Goal: Contribute content: Add original content to the website for others to see

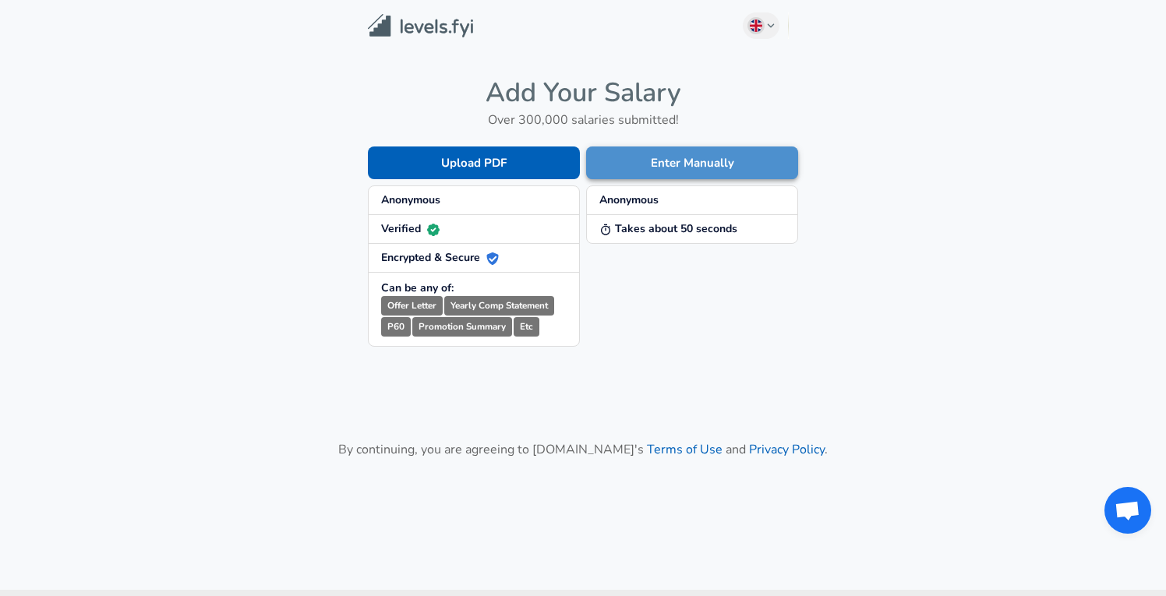
click at [642, 164] on button "Enter Manually" at bounding box center [692, 162] width 212 height 33
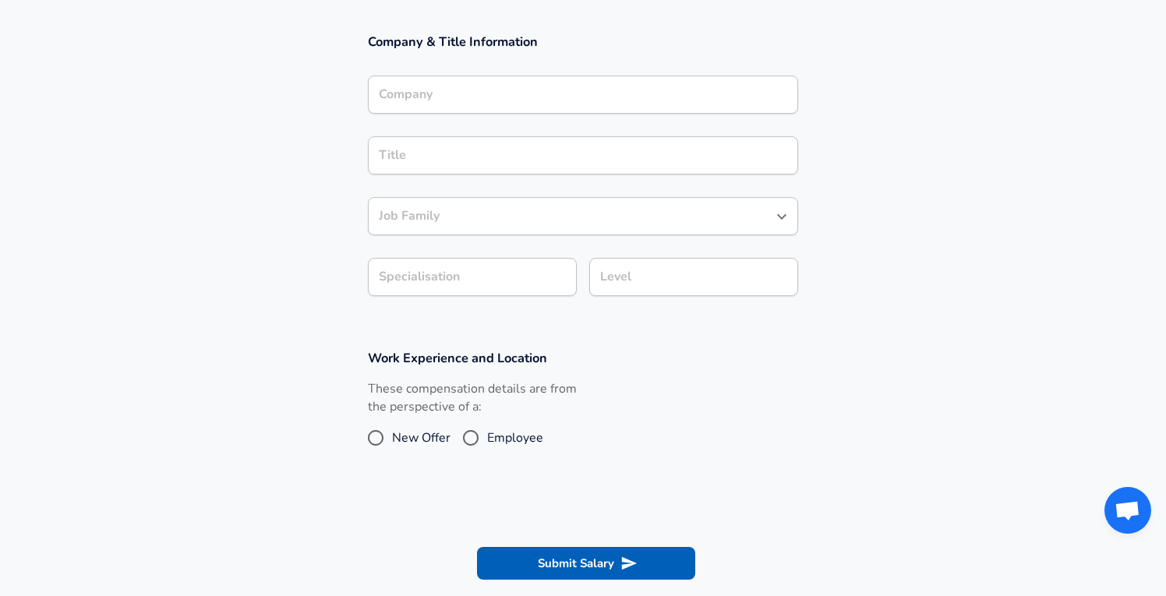
click at [517, 96] on input "Company" at bounding box center [583, 95] width 416 height 24
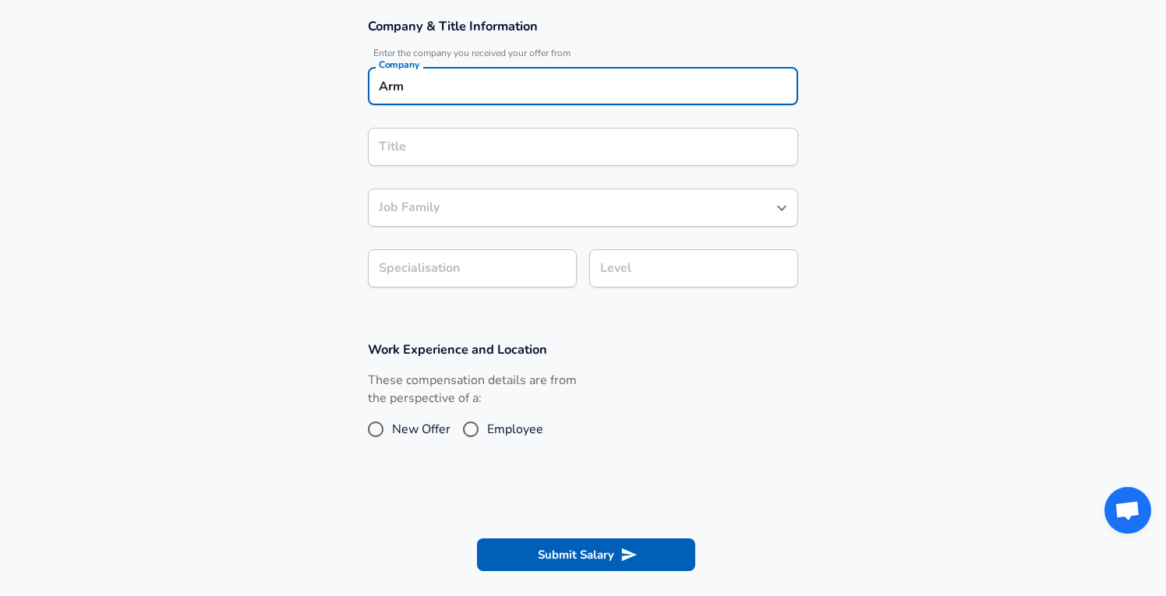
type input "Arm"
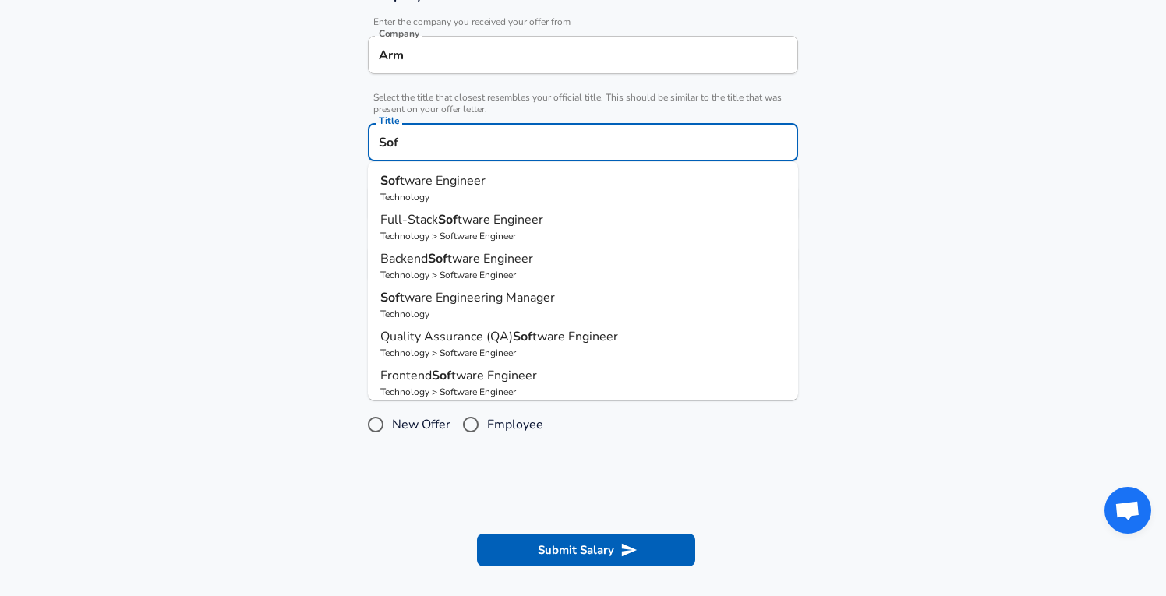
click at [452, 194] on p "Technology" at bounding box center [582, 197] width 405 height 14
type input "Software Engineer"
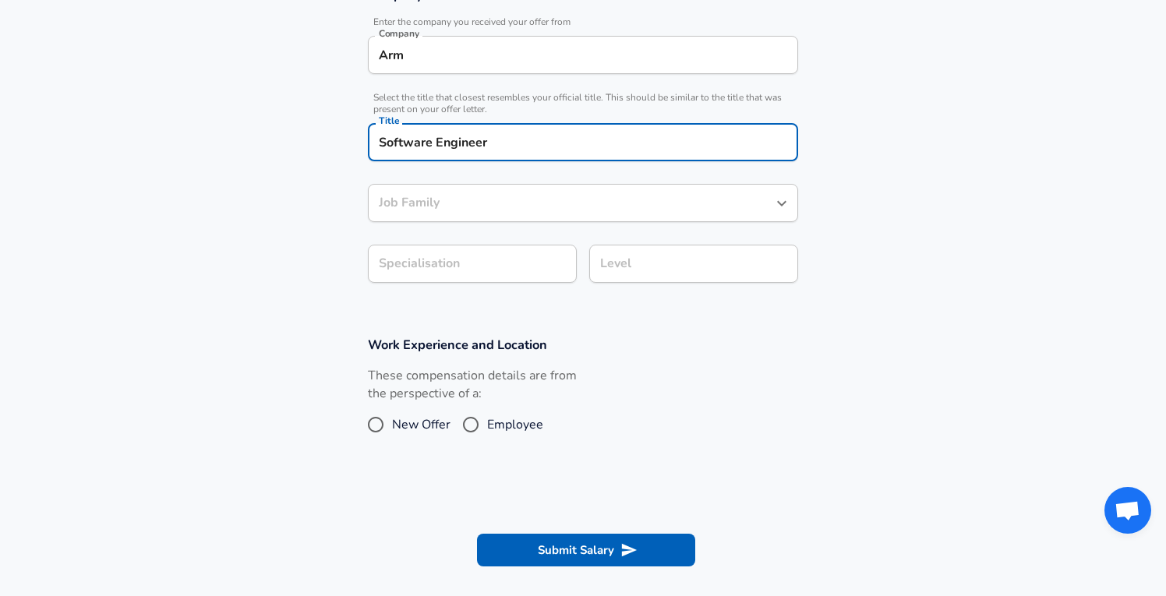
type input "Software Engineer"
click at [454, 210] on input "Software Engineer" at bounding box center [571, 203] width 393 height 24
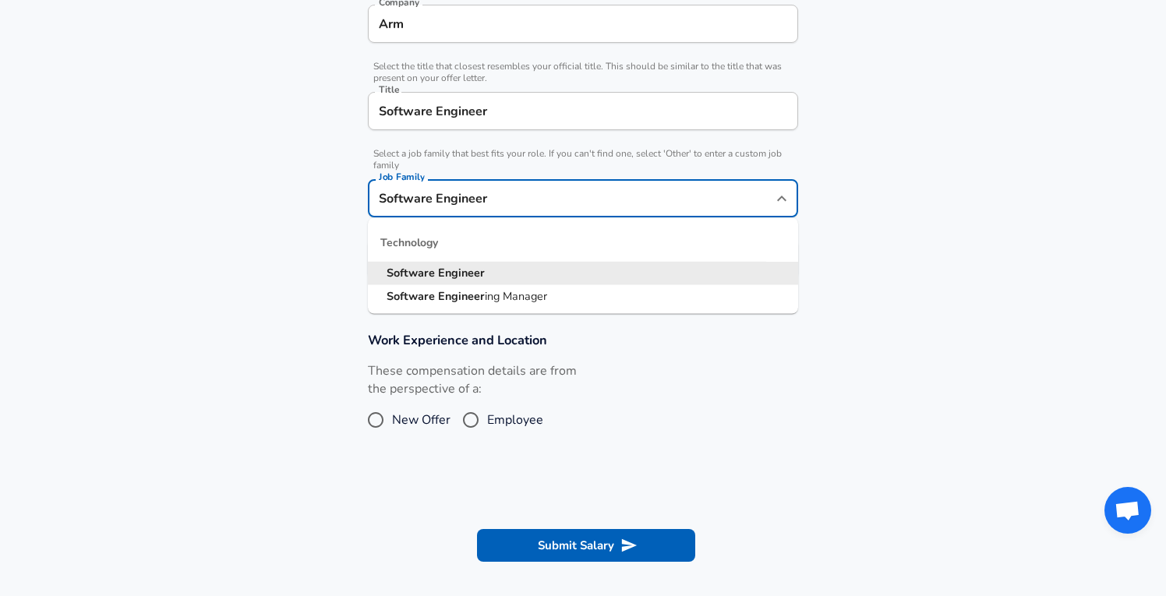
click at [295, 264] on section "Company & Title Information Enter the company you received your offer from Comp…" at bounding box center [583, 125] width 1166 height 376
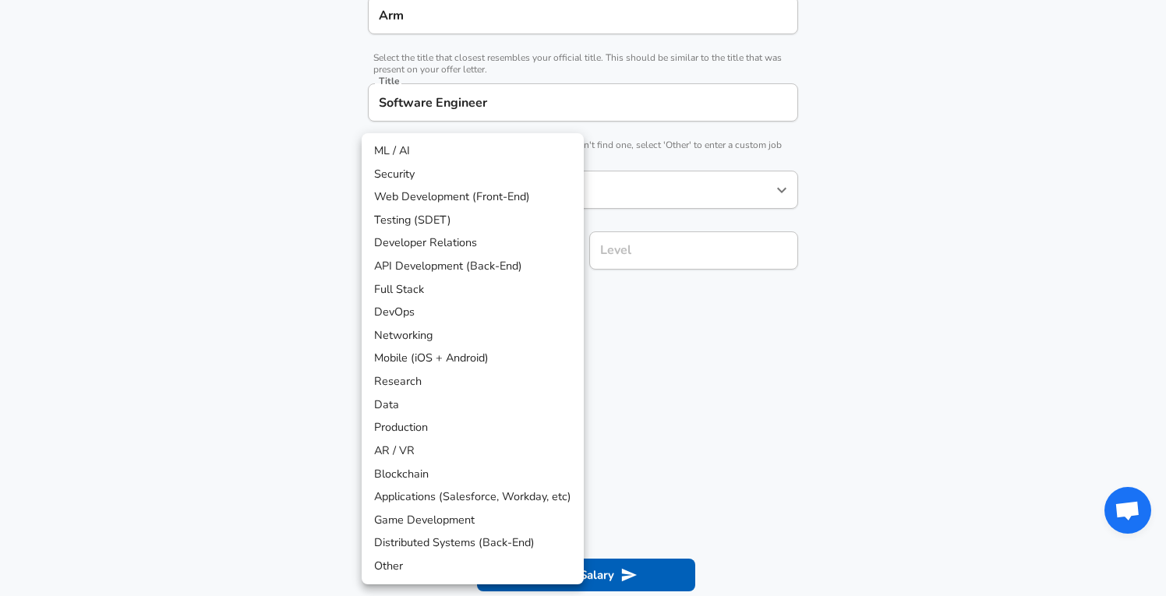
click at [428, 151] on li "ML / AI" at bounding box center [473, 150] width 222 height 23
type input "ML / AI"
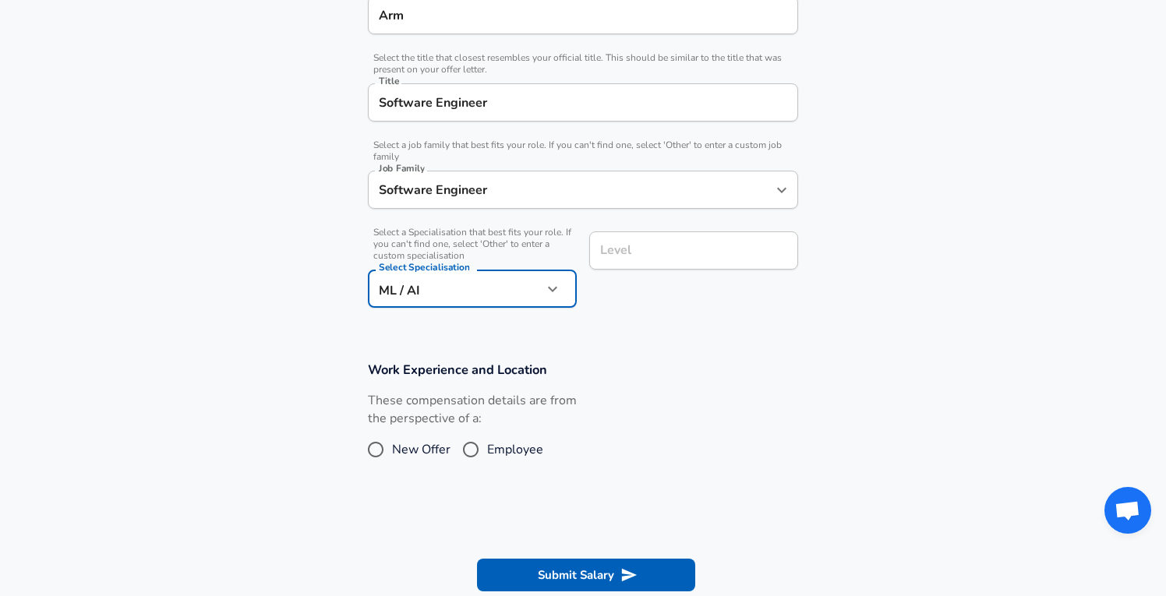
click at [651, 256] on input "Level" at bounding box center [693, 250] width 195 height 24
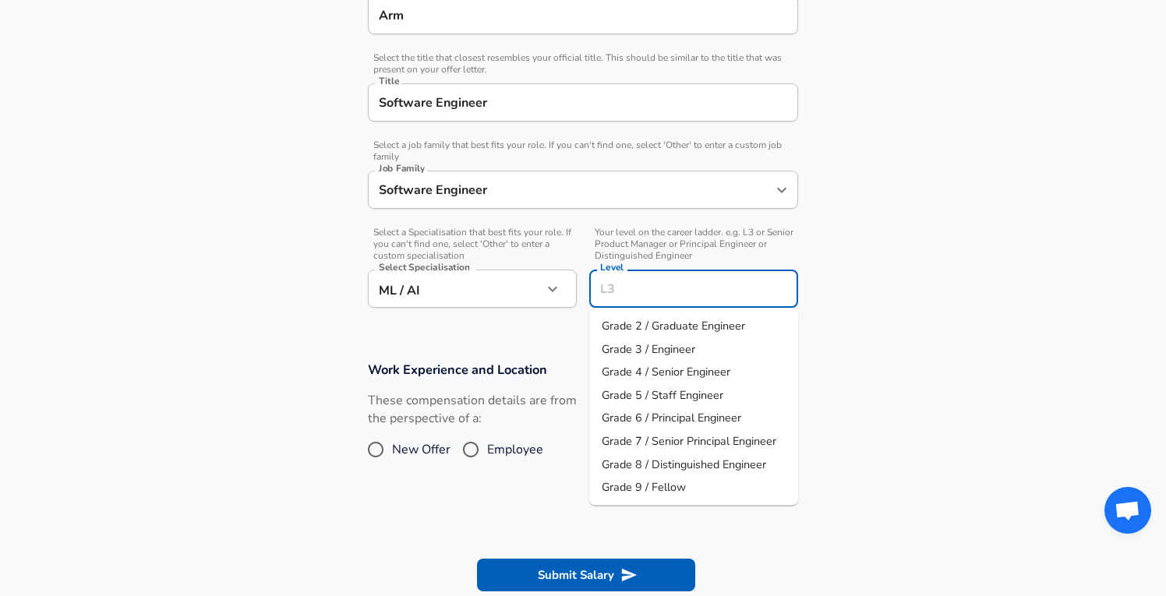
scroll to position [380, 0]
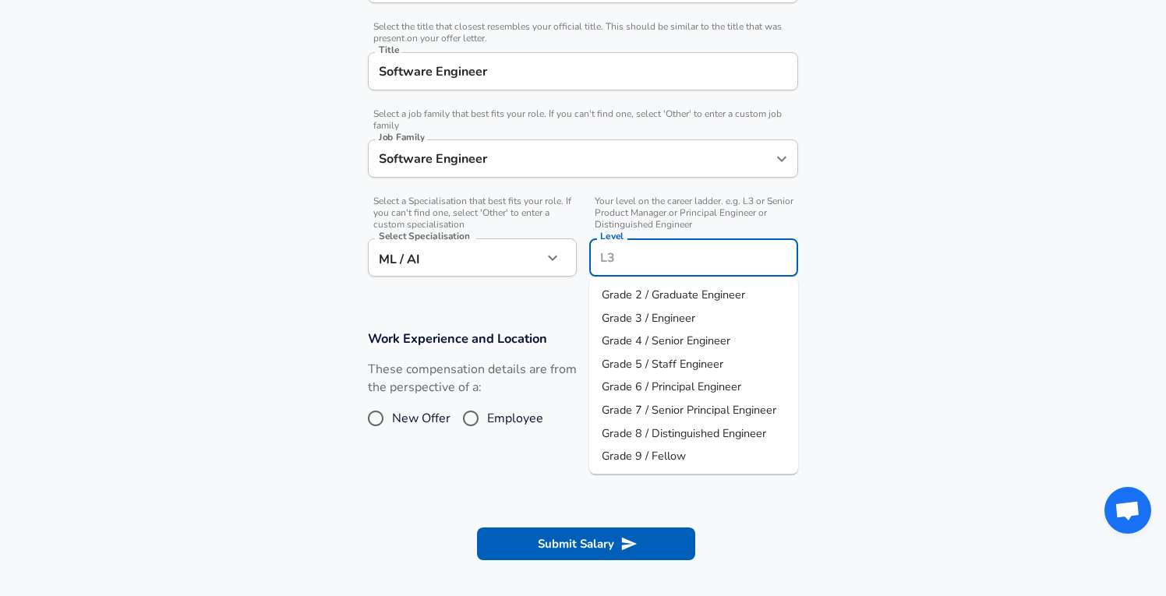
click at [661, 310] on span "Grade 3 / Engineer" at bounding box center [647, 317] width 93 height 16
type input "Grade 3 / Engineer"
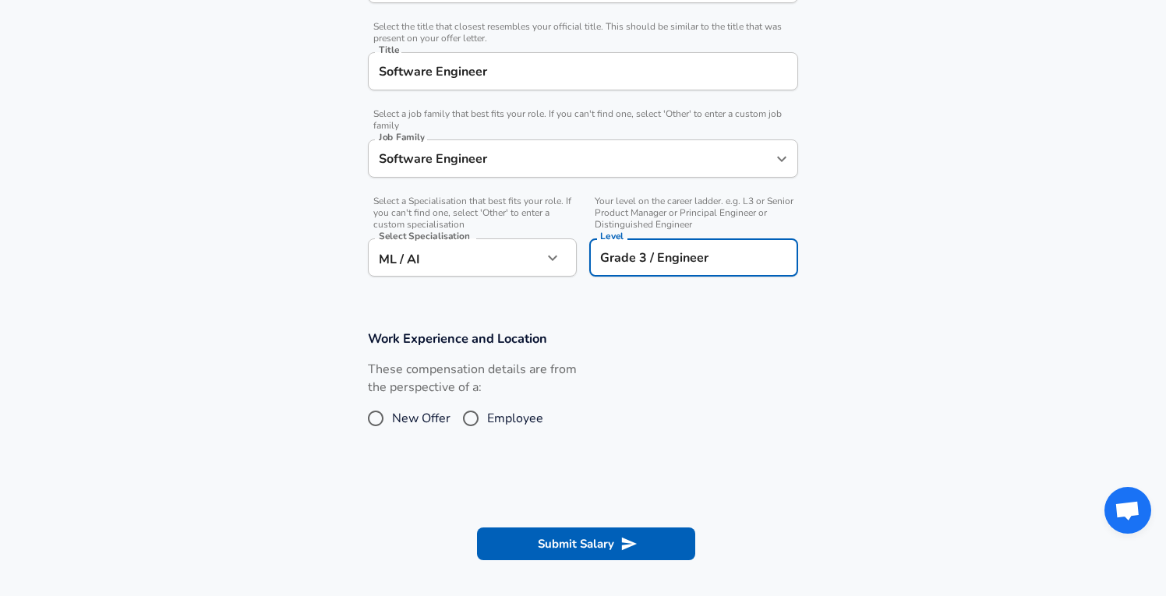
click at [472, 418] on input "Employee" at bounding box center [470, 418] width 33 height 25
radio input "true"
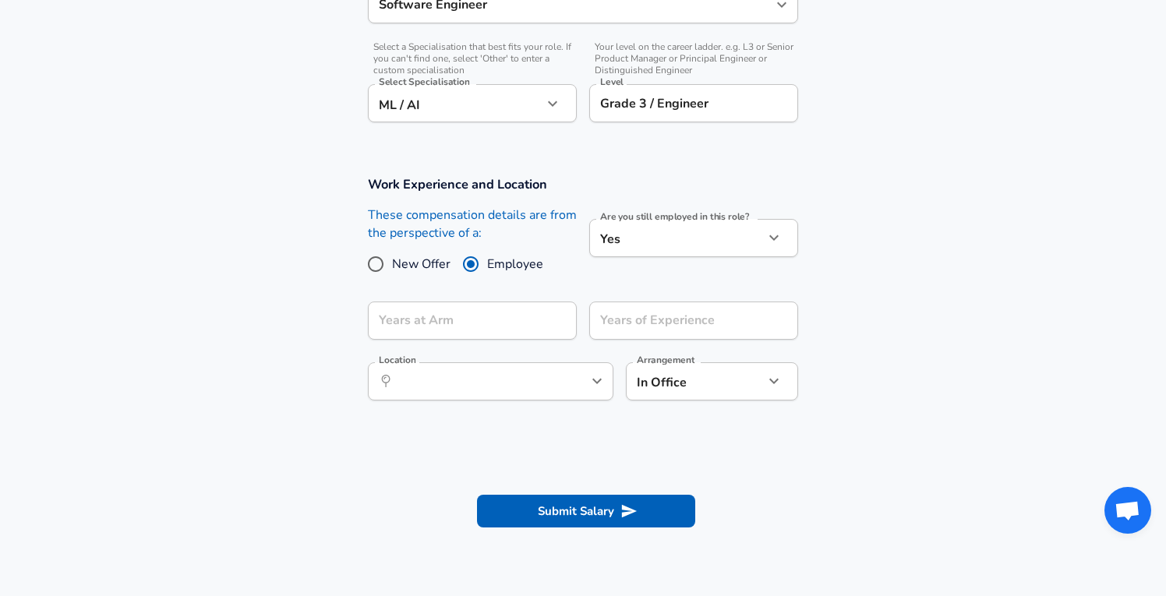
scroll to position [612, 0]
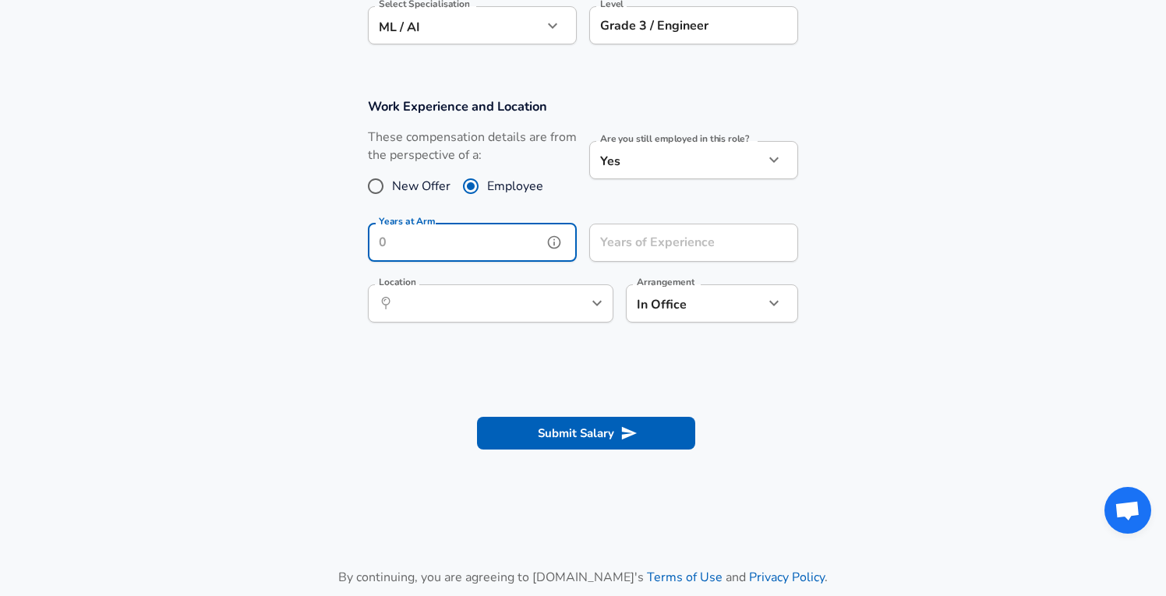
click at [495, 243] on input "Years at Arm" at bounding box center [455, 243] width 175 height 38
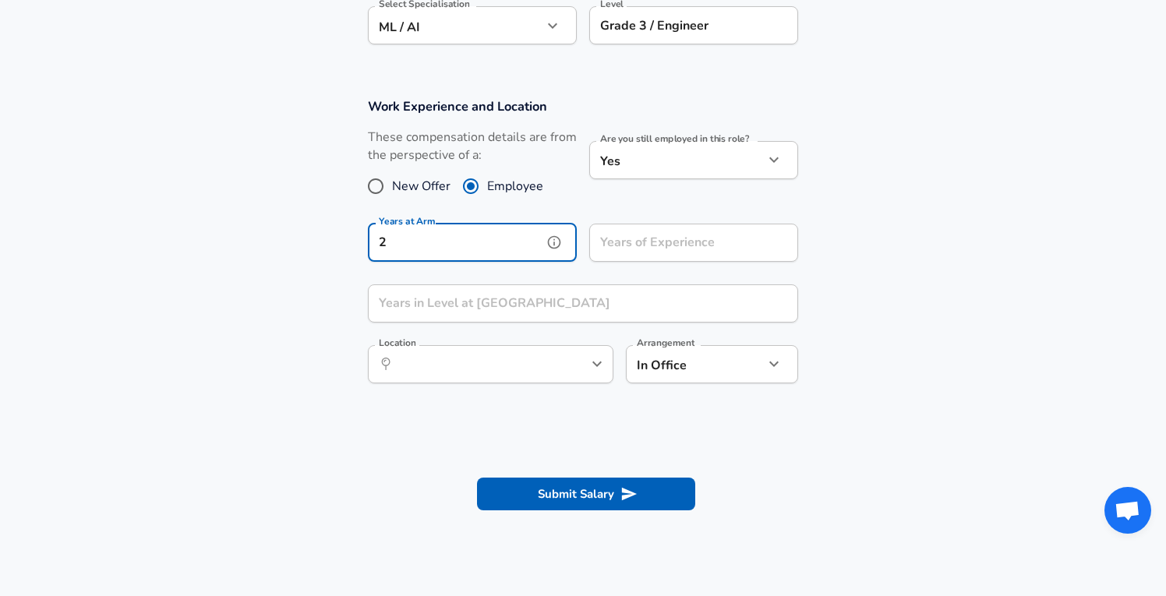
type input "2"
click at [633, 252] on input "Years of Experience" at bounding box center [676, 243] width 175 height 38
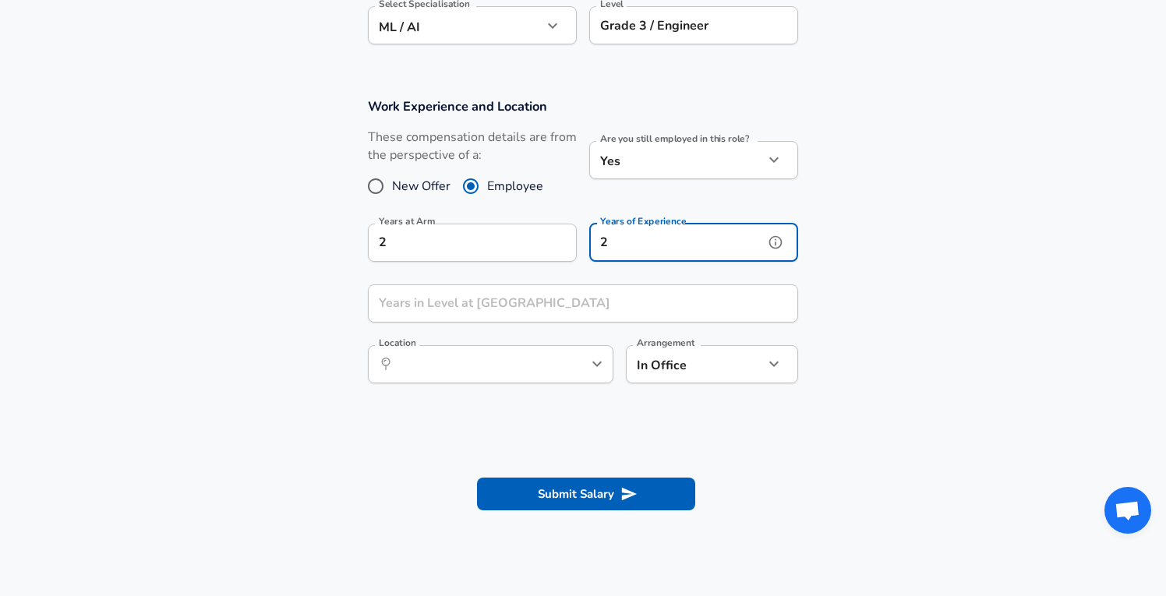
type input "2"
click at [446, 312] on input "Years in Level at [GEOGRAPHIC_DATA]" at bounding box center [566, 303] width 396 height 38
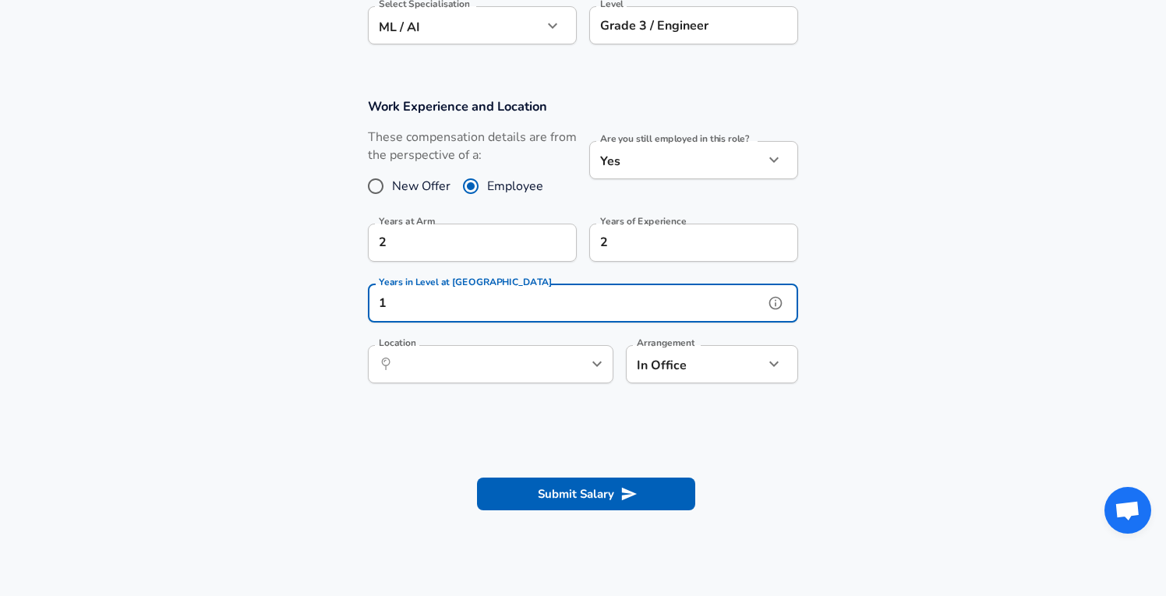
type input "1"
click at [433, 362] on input "Location" at bounding box center [473, 364] width 160 height 24
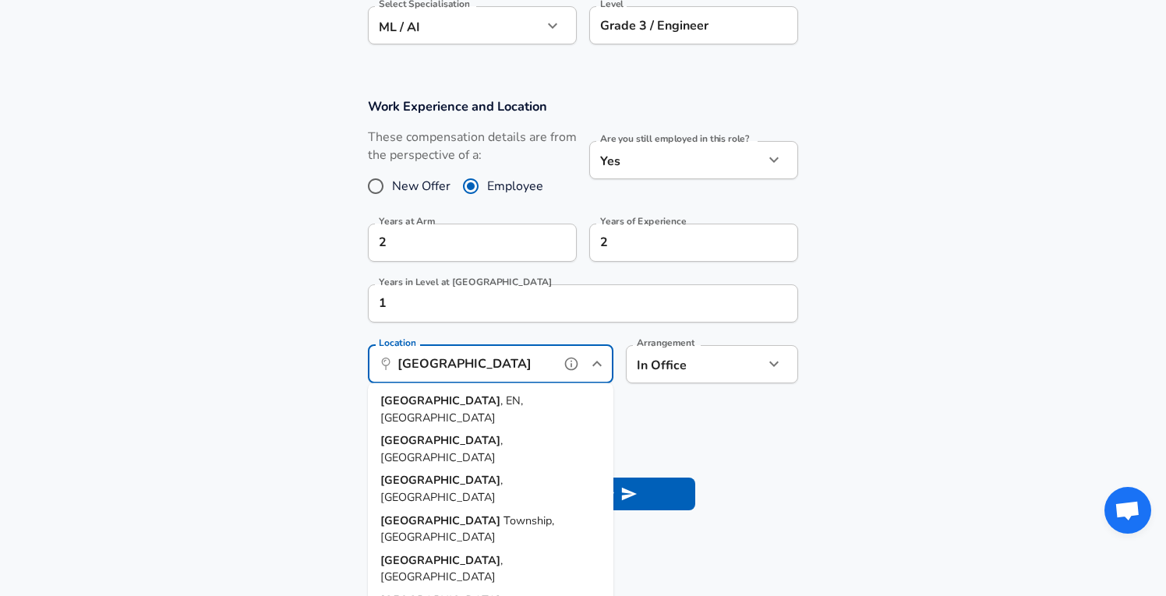
click at [464, 405] on span ", EN, [GEOGRAPHIC_DATA]" at bounding box center [451, 409] width 143 height 33
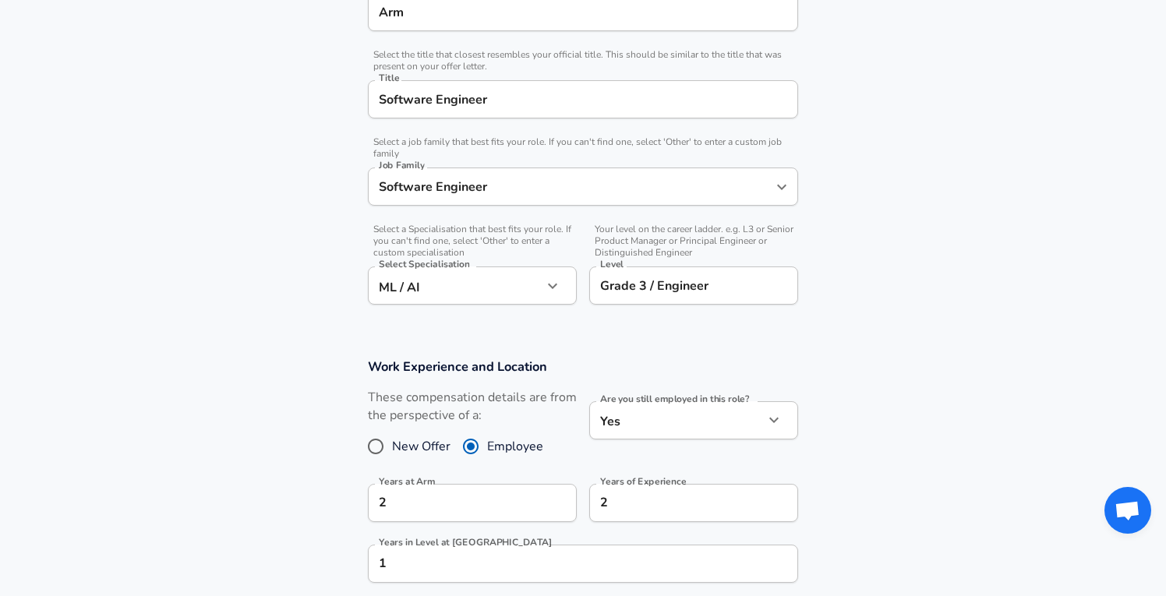
scroll to position [0, 0]
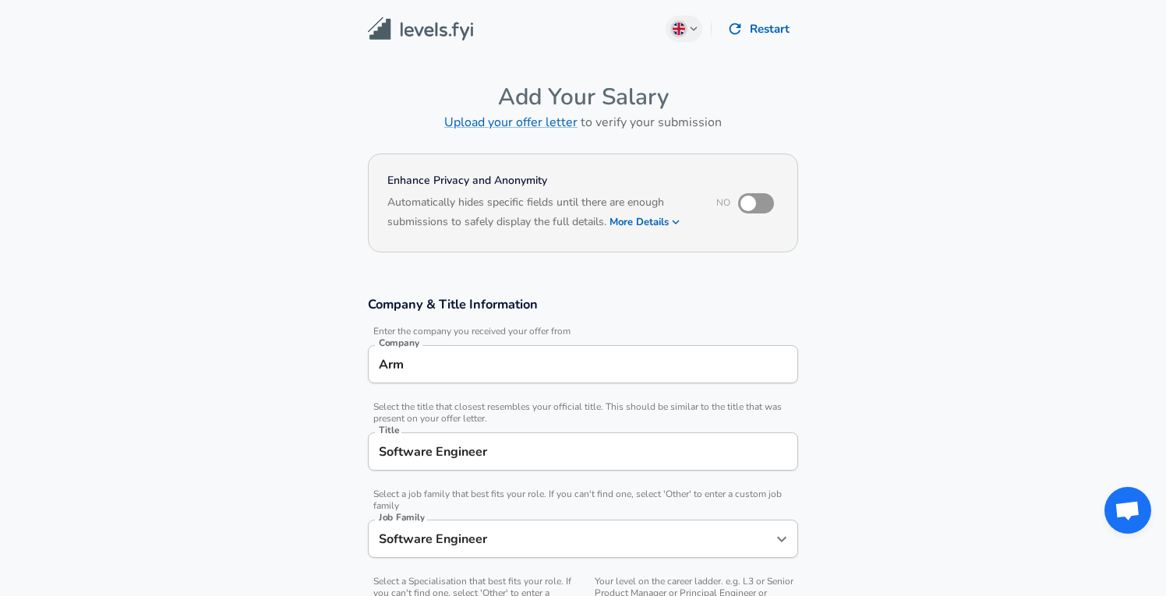
type input "[GEOGRAPHIC_DATA], EN, [GEOGRAPHIC_DATA]"
click at [750, 205] on input "checkbox" at bounding box center [748, 204] width 89 height 30
click at [759, 210] on input "checkbox" at bounding box center [763, 204] width 89 height 30
checkbox input "false"
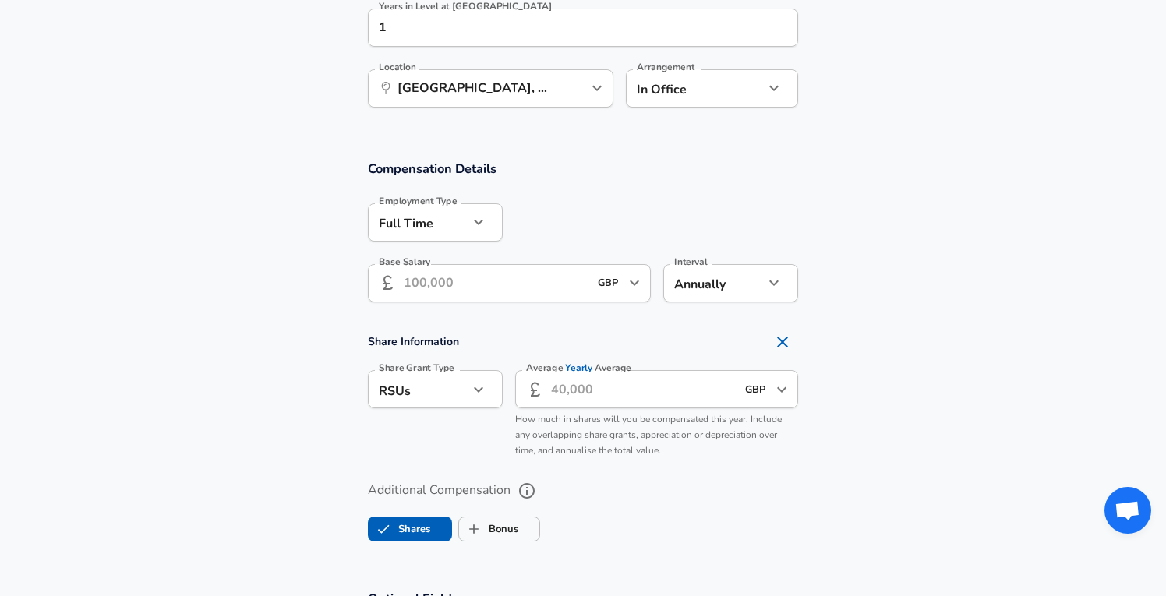
scroll to position [884, 0]
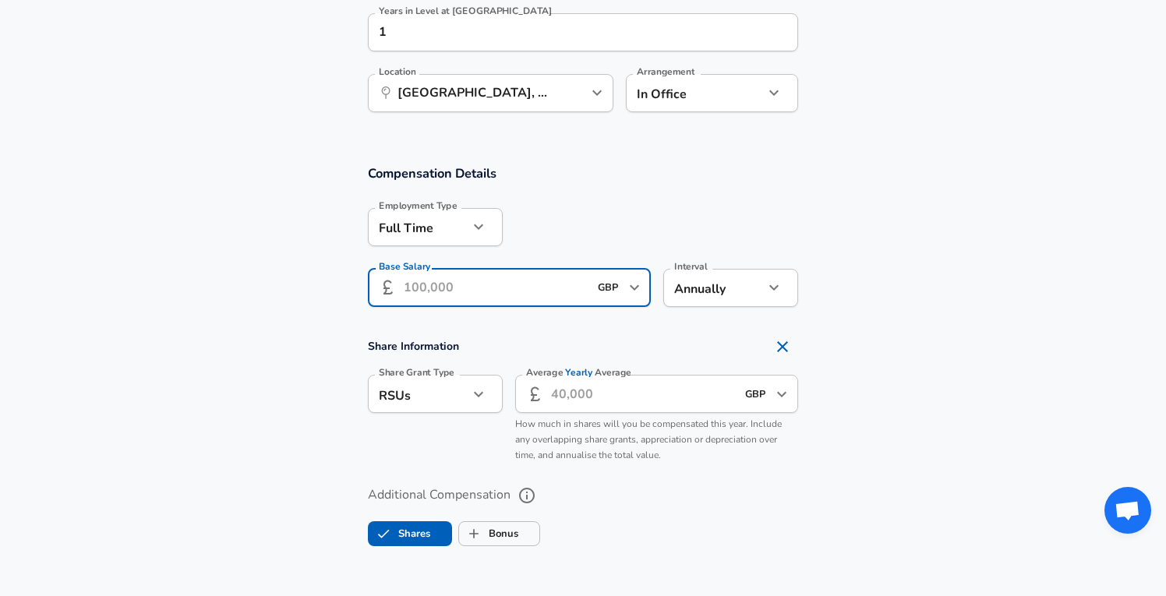
click at [450, 276] on input "Base Salary" at bounding box center [496, 288] width 185 height 38
type input "55.000"
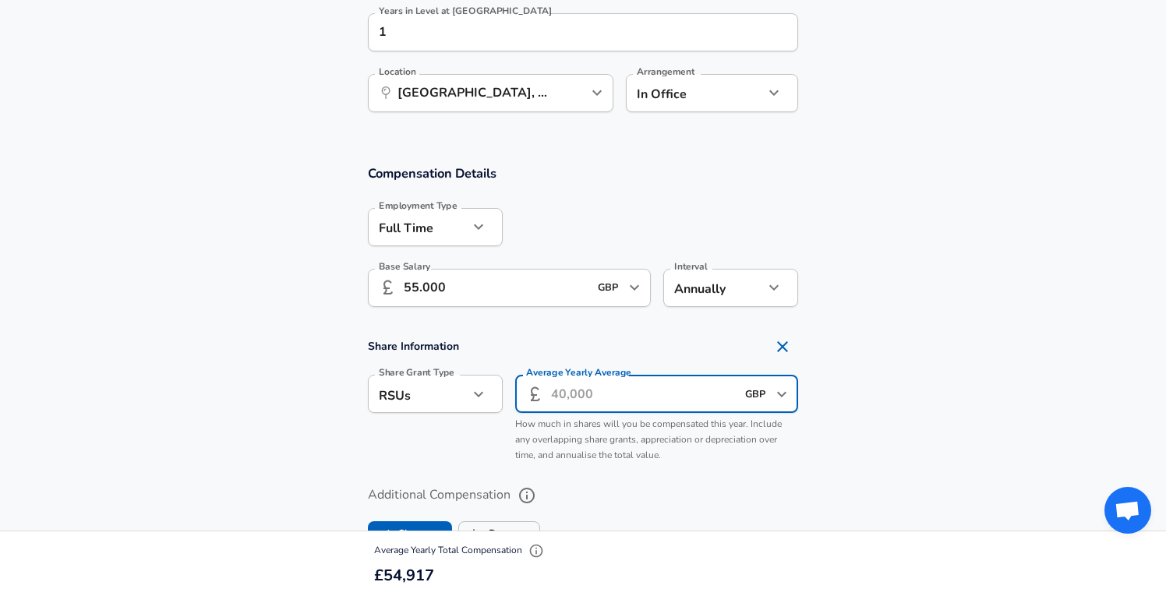
click at [571, 403] on input "Average Yearly Average" at bounding box center [643, 394] width 185 height 38
type input "25.000"
click at [878, 340] on section "Share Information Share Grant Type RSUs stock Share Grant Type Average Yearly A…" at bounding box center [583, 400] width 1166 height 139
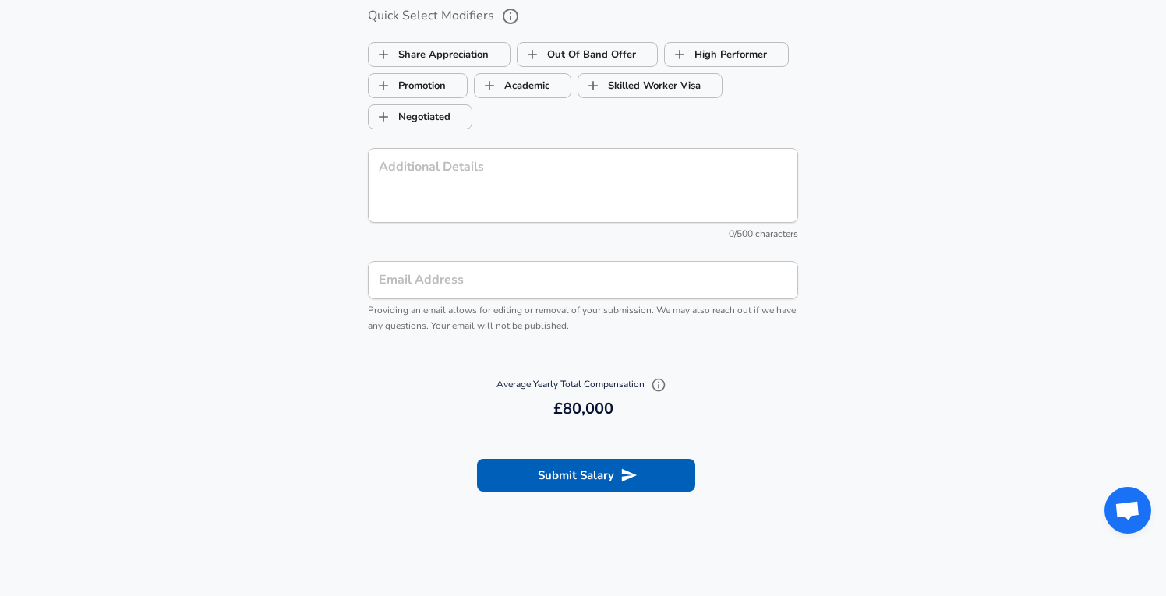
scroll to position [1638, 0]
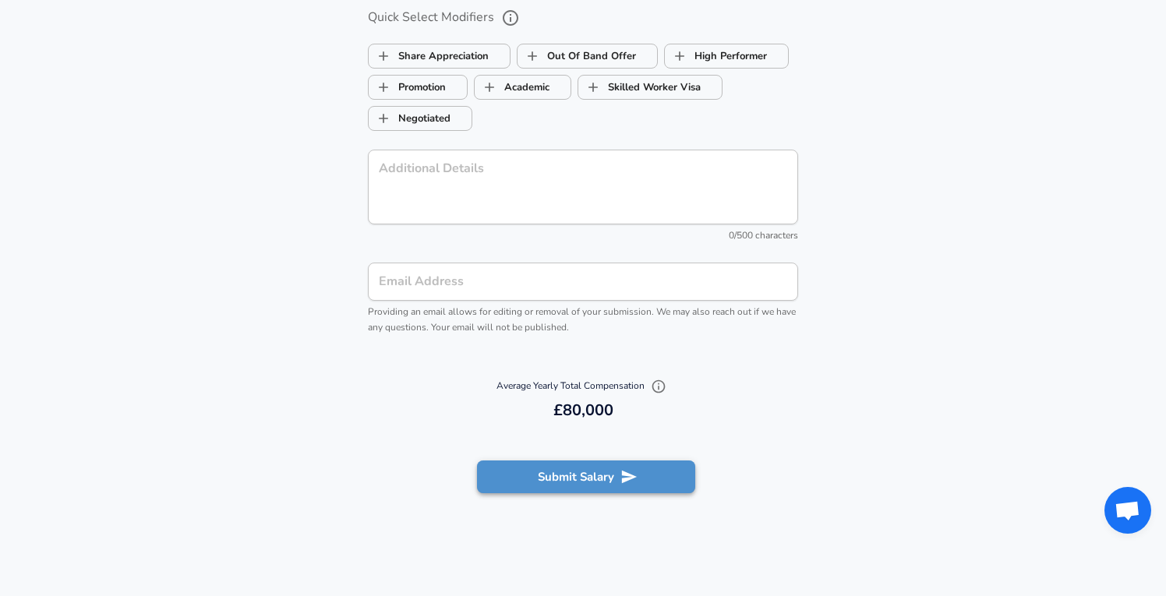
click at [609, 467] on button "Submit Salary" at bounding box center [586, 476] width 218 height 33
